Goal: Transaction & Acquisition: Purchase product/service

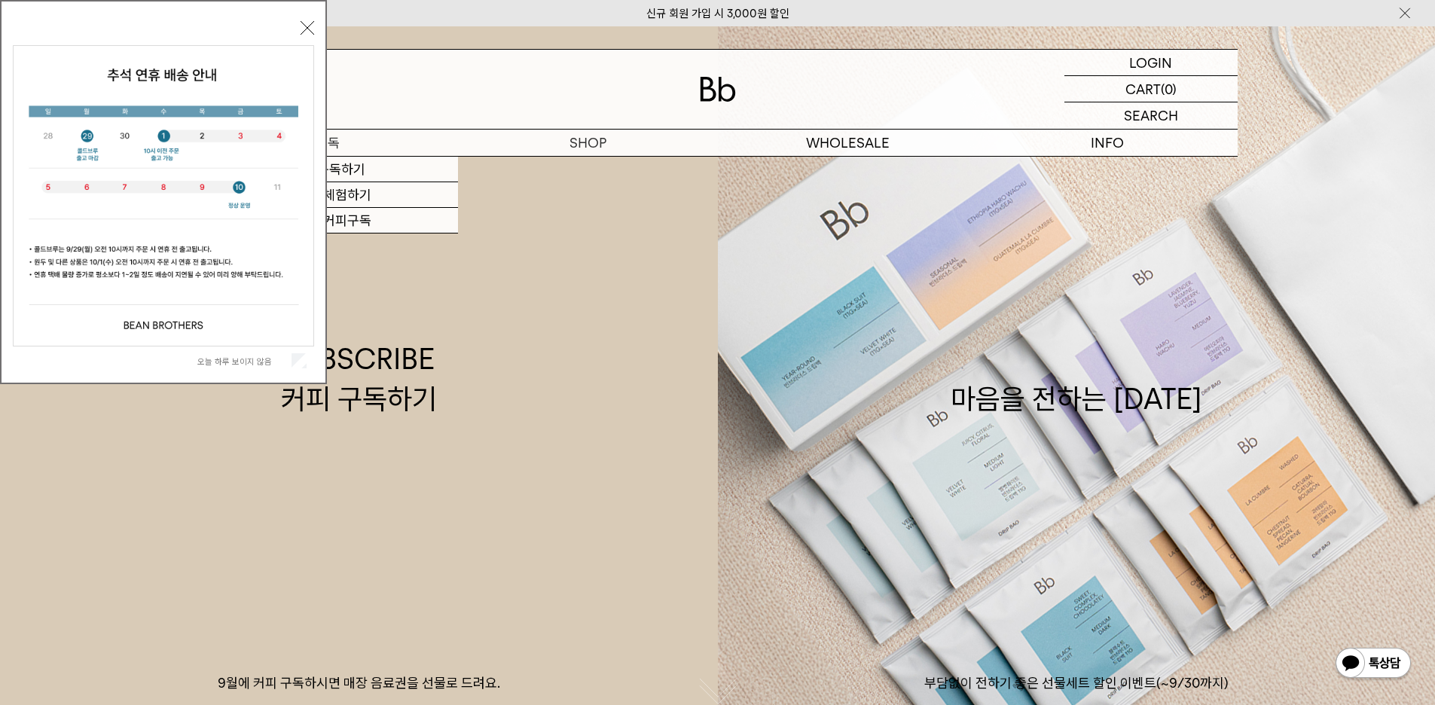
click at [374, 141] on p "구독" at bounding box center [328, 143] width 260 height 26
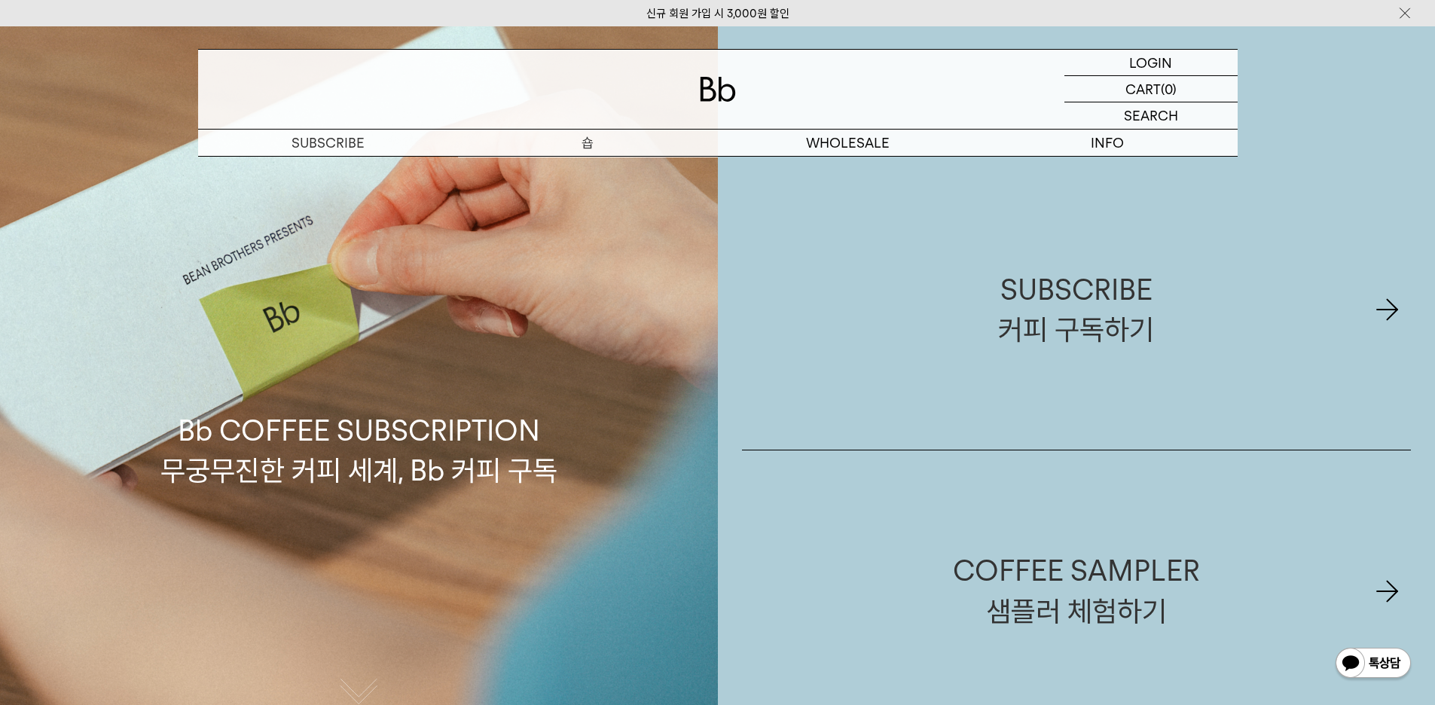
click at [590, 153] on p "숍" at bounding box center [588, 143] width 260 height 26
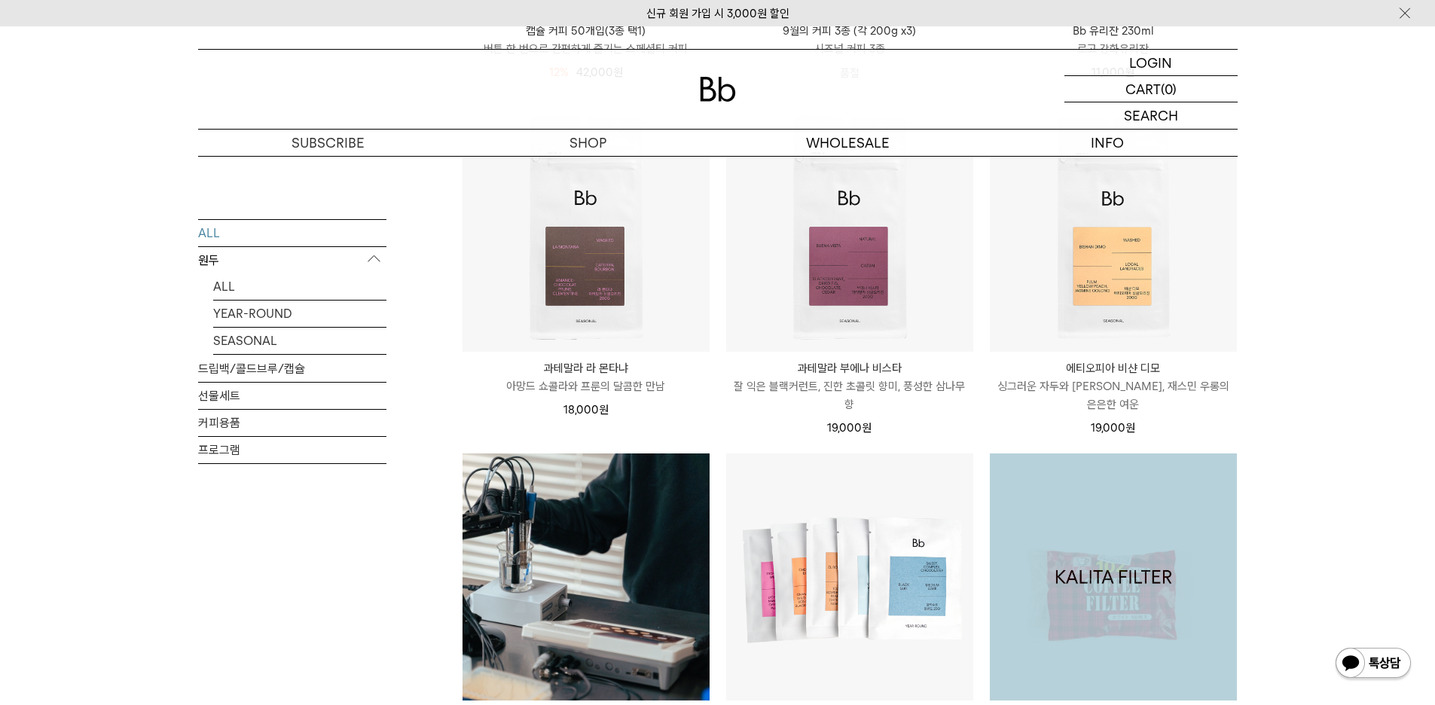
scroll to position [1230, 0]
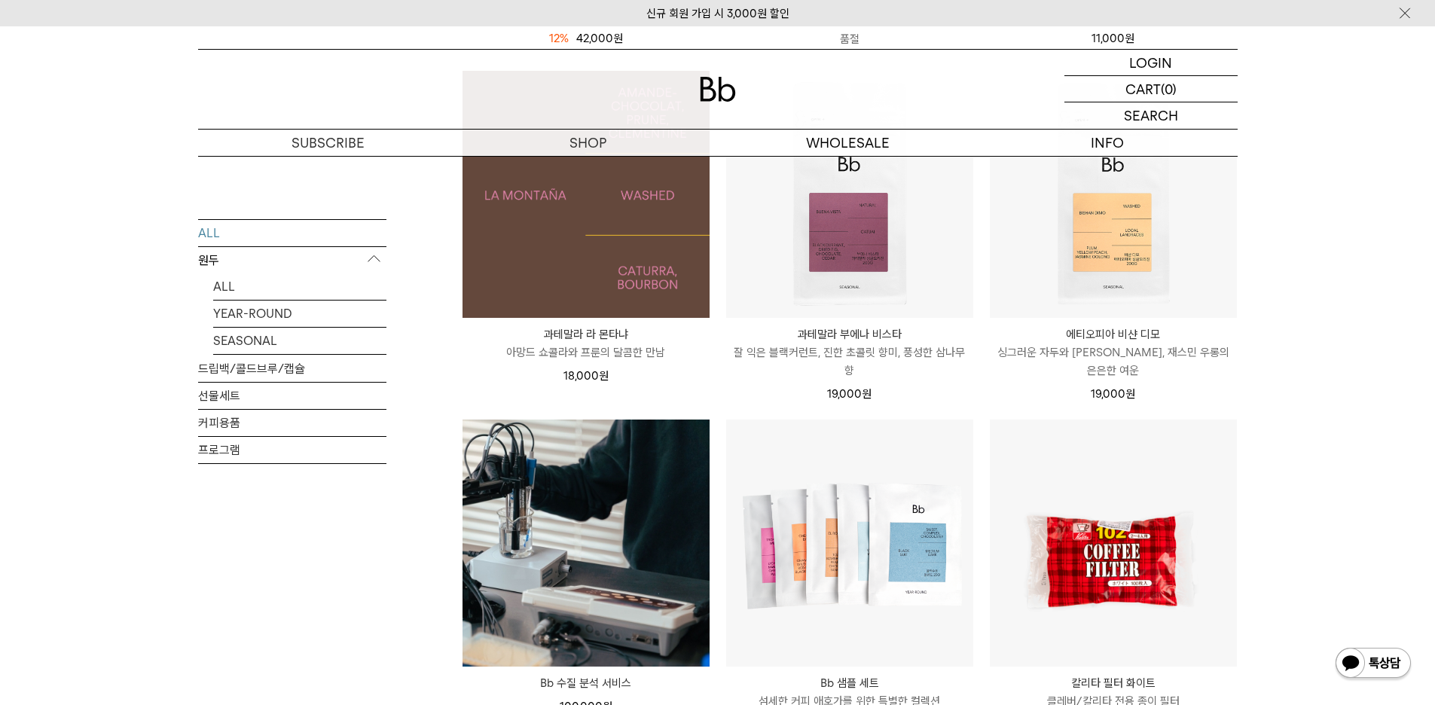
click at [627, 221] on img at bounding box center [586, 194] width 247 height 247
